Goal: Information Seeking & Learning: Check status

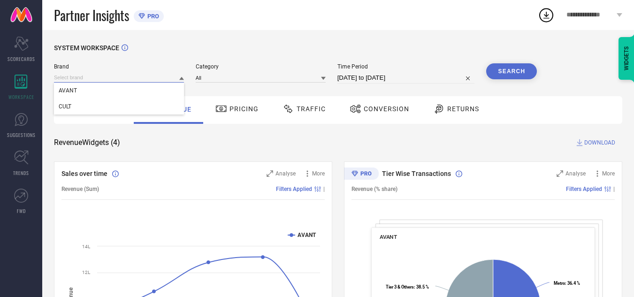
click at [158, 78] on input at bounding box center [119, 78] width 130 height 10
click at [158, 103] on div "CULT" at bounding box center [119, 106] width 130 height 16
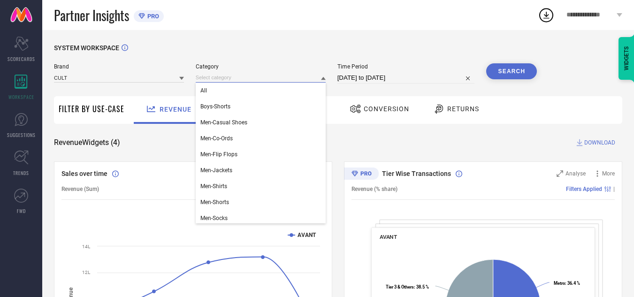
click at [237, 76] on input at bounding box center [261, 78] width 130 height 10
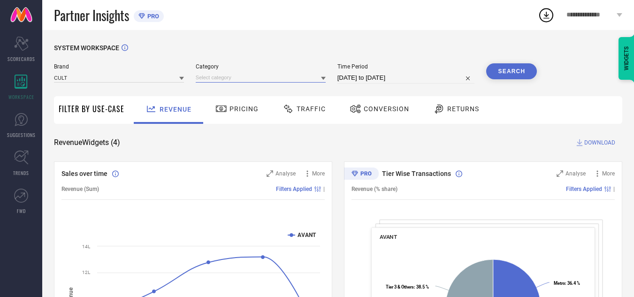
click at [237, 76] on input at bounding box center [261, 78] width 130 height 10
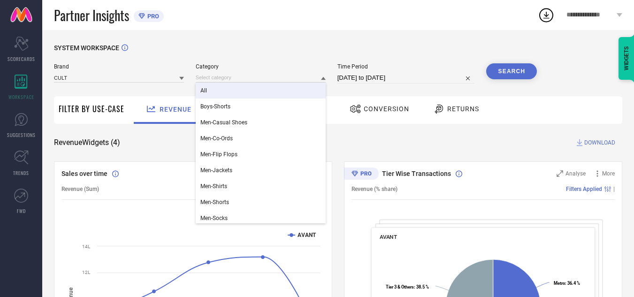
click at [239, 89] on div "All" at bounding box center [261, 91] width 130 height 16
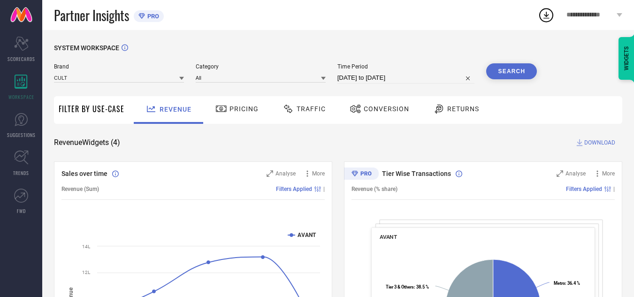
click at [381, 71] on div "Time Period [DATE] to [DATE]" at bounding box center [405, 73] width 137 height 20
select select "8"
select select "2025"
select select "9"
select select "2025"
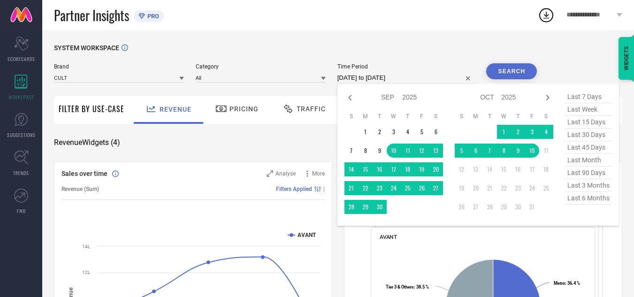
click at [383, 76] on input "[DATE] to [DATE]" at bounding box center [405, 77] width 137 height 11
click at [436, 168] on td "20" at bounding box center [436, 169] width 14 height 14
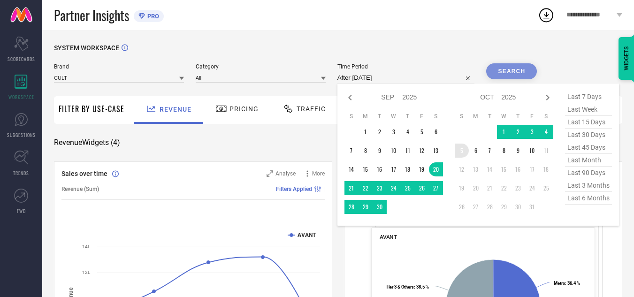
type input "[DATE] to [DATE]"
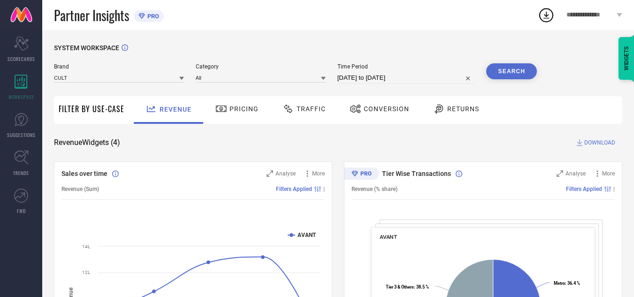
click at [505, 65] on button "Search" at bounding box center [511, 71] width 51 height 16
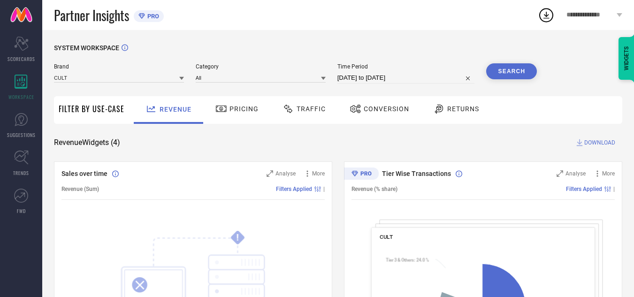
click at [319, 113] on span "Traffic" at bounding box center [310, 109] width 29 height 8
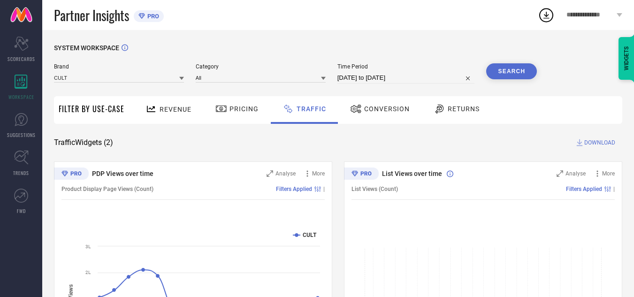
click at [599, 144] on span "DOWNLOAD" at bounding box center [599, 142] width 31 height 9
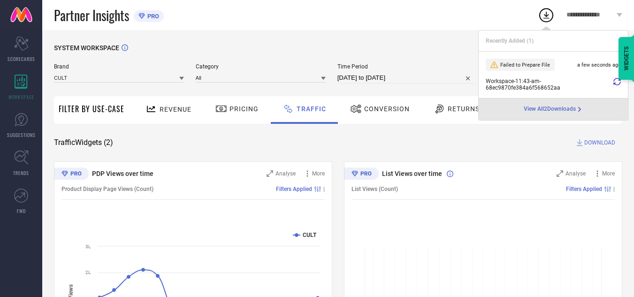
click at [619, 84] on icon at bounding box center [617, 82] width 8 height 8
